Goal: Information Seeking & Learning: Learn about a topic

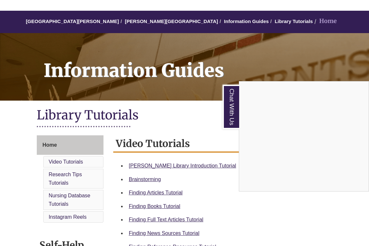
scroll to position [48, 0]
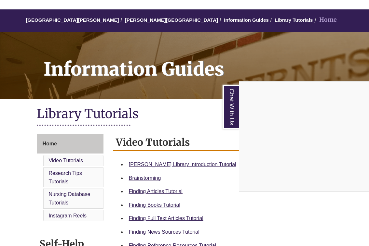
click at [144, 205] on div "Chat With Us" at bounding box center [184, 123] width 369 height 246
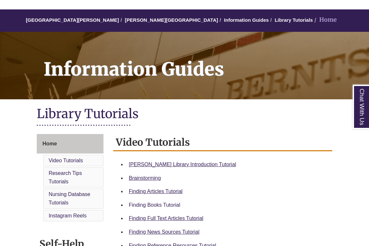
click at [148, 205] on link "Finding Books Tutorial" at bounding box center [154, 206] width 51 height 6
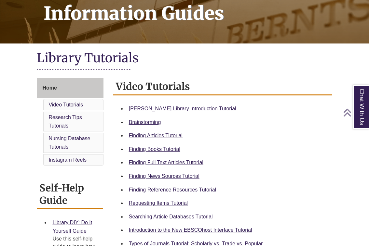
scroll to position [116, 0]
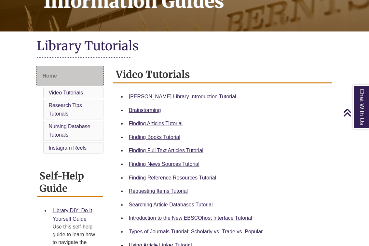
click at [41, 81] on link "Home" at bounding box center [70, 76] width 66 height 20
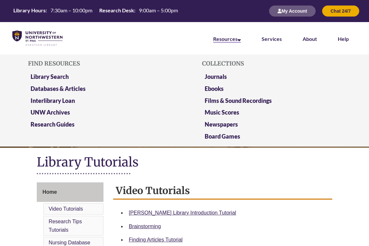
click at [218, 37] on link "Resources" at bounding box center [227, 39] width 28 height 7
click at [232, 37] on link "Resources" at bounding box center [227, 39] width 28 height 7
click at [50, 76] on link "Library Search" at bounding box center [50, 77] width 38 height 8
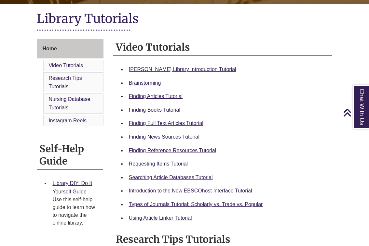
scroll to position [146, 0]
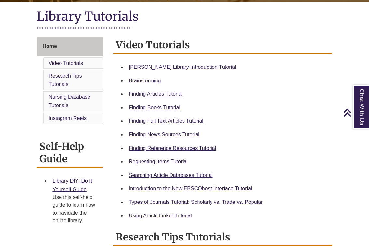
click at [155, 161] on link "Requesting Items Tutorial" at bounding box center [158, 162] width 59 height 6
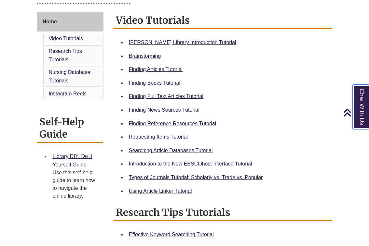
scroll to position [116, 0]
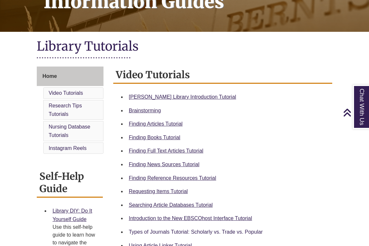
click at [167, 229] on link "Types of Journals Tutorial: Scholarly vs. Trade vs. Popular" at bounding box center [196, 232] width 134 height 6
click at [152, 122] on link "Finding Articles Tutorial" at bounding box center [156, 124] width 54 height 6
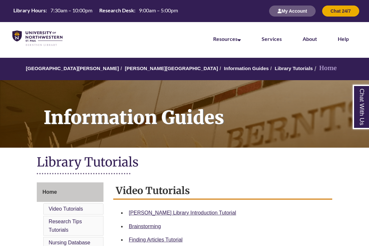
scroll to position [0, 0]
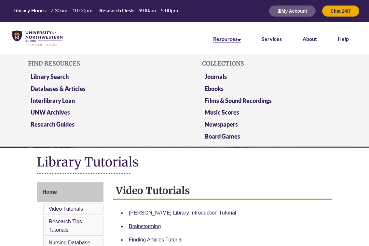
click at [215, 40] on link "Resources" at bounding box center [227, 39] width 28 height 7
click at [55, 77] on link "Library Search" at bounding box center [50, 77] width 38 height 8
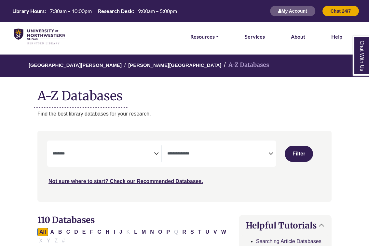
select select "Database Subject Filter"
select select "Database Types Filter"
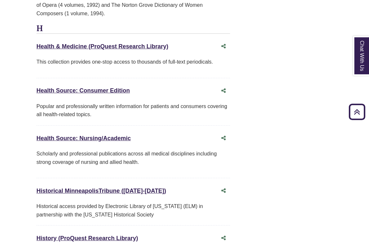
scroll to position [3260, 1]
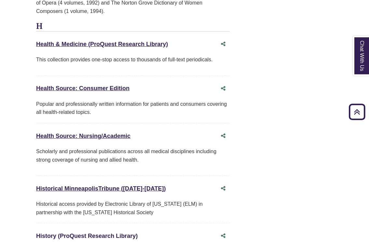
click at [105, 233] on link "History (ProQuest Research Library) This link opens in a new window" at bounding box center [86, 236] width 101 height 7
drag, startPoint x: 146, startPoint y: 182, endPoint x: 63, endPoint y: 159, distance: 86.6
click at [63, 159] on div "H Health & Medicine (ProQuest Research Library) This link opens in a new window…" at bounding box center [132, 145] width 193 height 246
drag, startPoint x: 61, startPoint y: 185, endPoint x: 34, endPoint y: 167, distance: 32.4
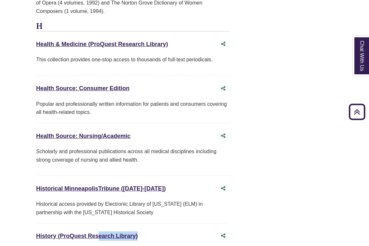
drag, startPoint x: 35, startPoint y: 166, endPoint x: 144, endPoint y: 169, distance: 109.2
copy link "History (ProQuest Research Library)"
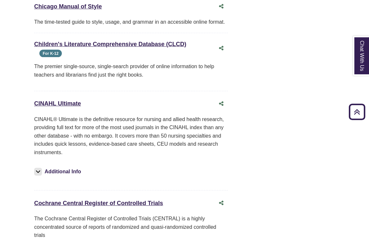
scroll to position [1025, 3]
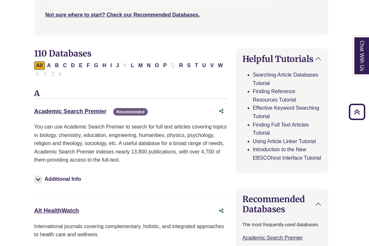
scroll to position [163, 3]
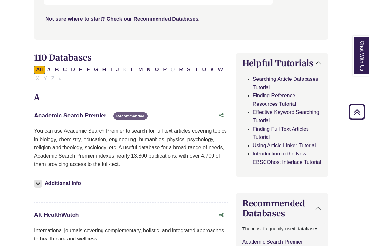
drag, startPoint x: 33, startPoint y: 114, endPoint x: 107, endPoint y: 114, distance: 73.1
copy link "Academic Search Premier"
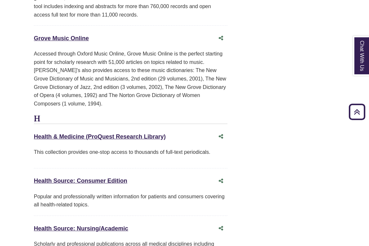
scroll to position [3173, 4]
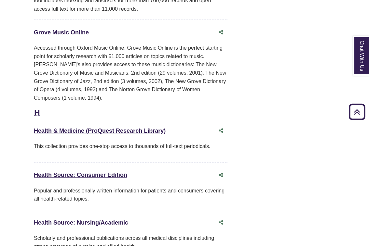
drag, startPoint x: 30, startPoint y: 107, endPoint x: 136, endPoint y: 109, distance: 105.3
copy link "Health Source: Consumer Edition"
click at [153, 171] on div "Health Source: Consumer Edition This link opens in a new window" at bounding box center [124, 175] width 180 height 9
click at [107, 172] on link "Health Source: Consumer Edition This link opens in a new window" at bounding box center [80, 175] width 93 height 7
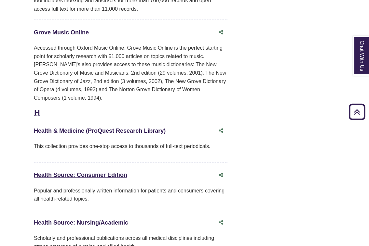
click at [79, 128] on link "Health & Medicine (ProQuest Research Library) This link opens in a new window" at bounding box center [100, 131] width 132 height 7
drag, startPoint x: 30, startPoint y: 61, endPoint x: 196, endPoint y: 59, distance: 165.8
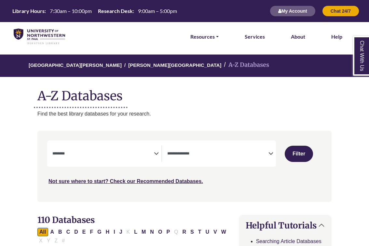
select select "Database Subject Filter"
select select "Database Types Filter"
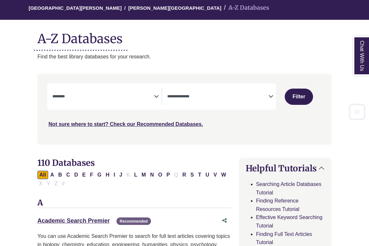
scroll to position [134, 0]
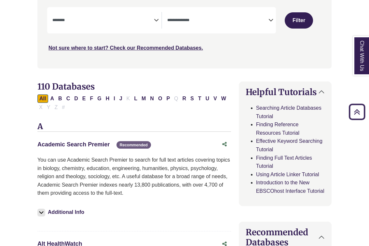
click at [54, 141] on link "Academic Search Premier This link opens in a new window" at bounding box center [73, 144] width 72 height 7
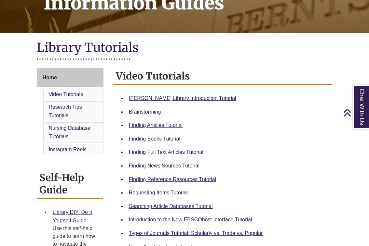
scroll to position [115, 0]
click at [143, 150] on link "Finding Full Text Articles Tutorial" at bounding box center [166, 153] width 74 height 6
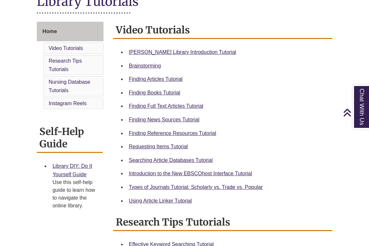
scroll to position [163, 0]
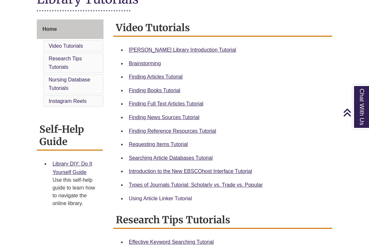
click at [152, 196] on link "Using Article Linker Tutorial" at bounding box center [160, 199] width 63 height 6
